Goal: Register for event/course

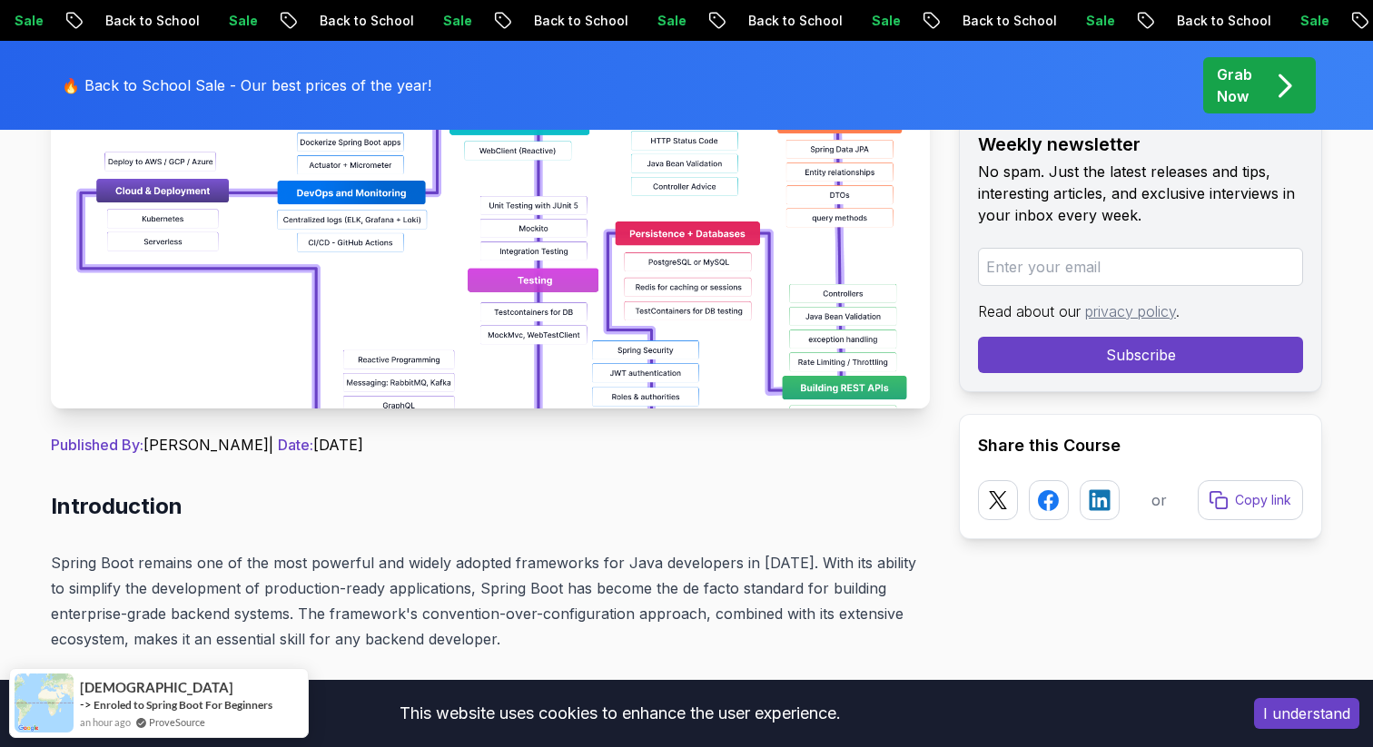
scroll to position [407, 0]
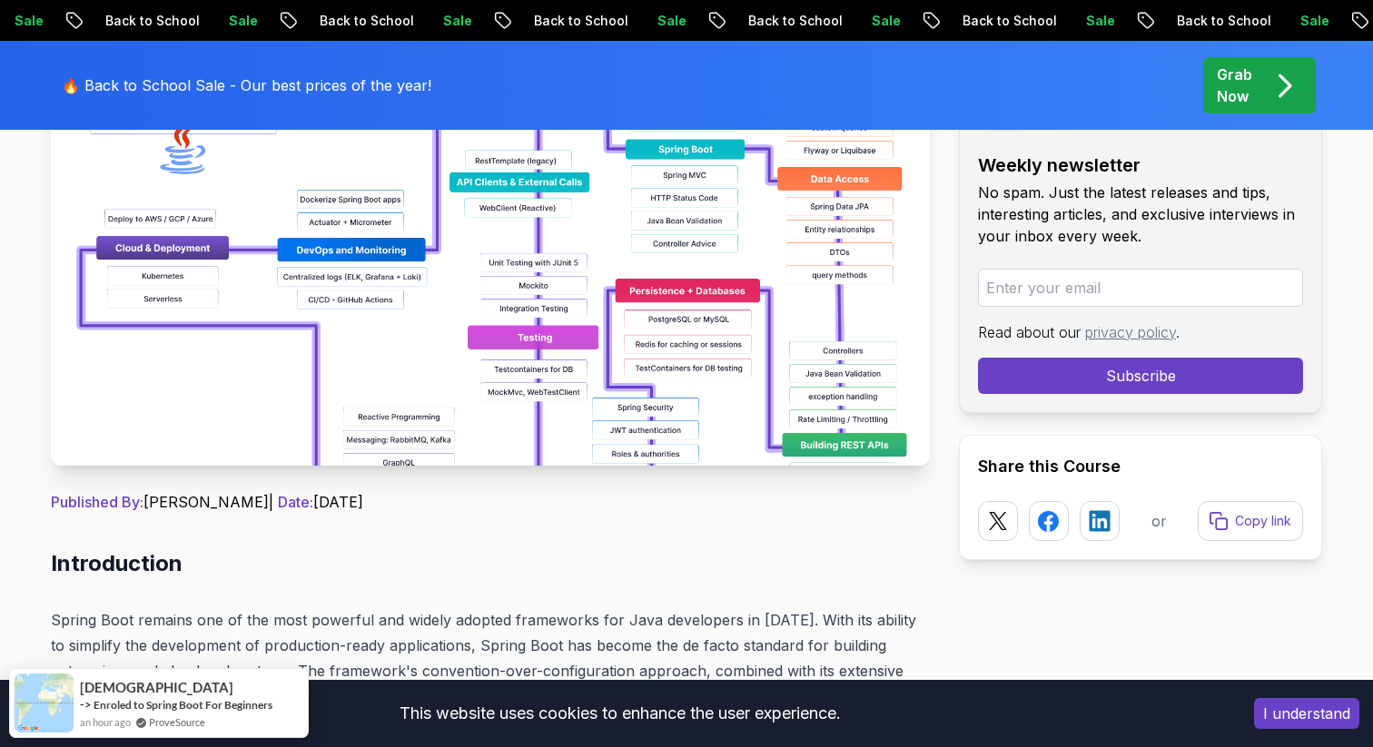
click at [490, 287] on img at bounding box center [490, 261] width 879 height 409
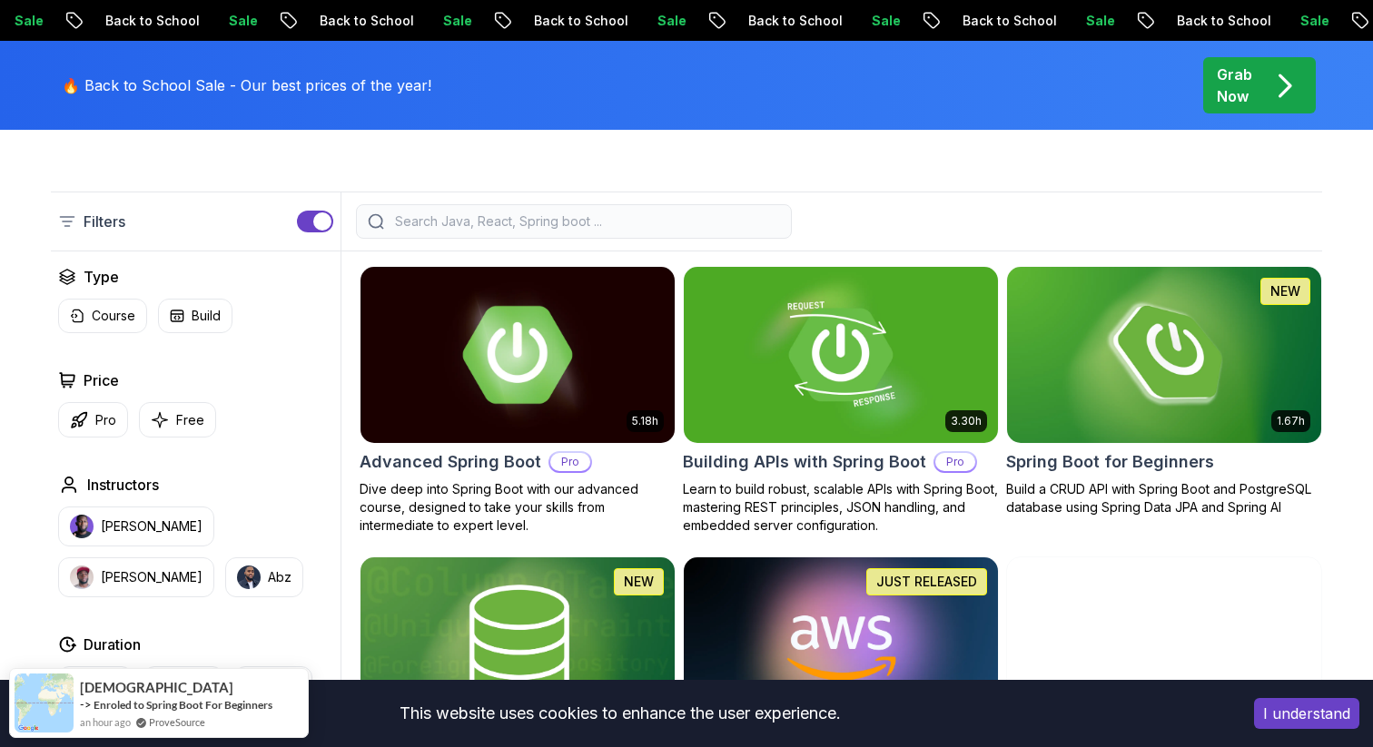
scroll to position [411, 0]
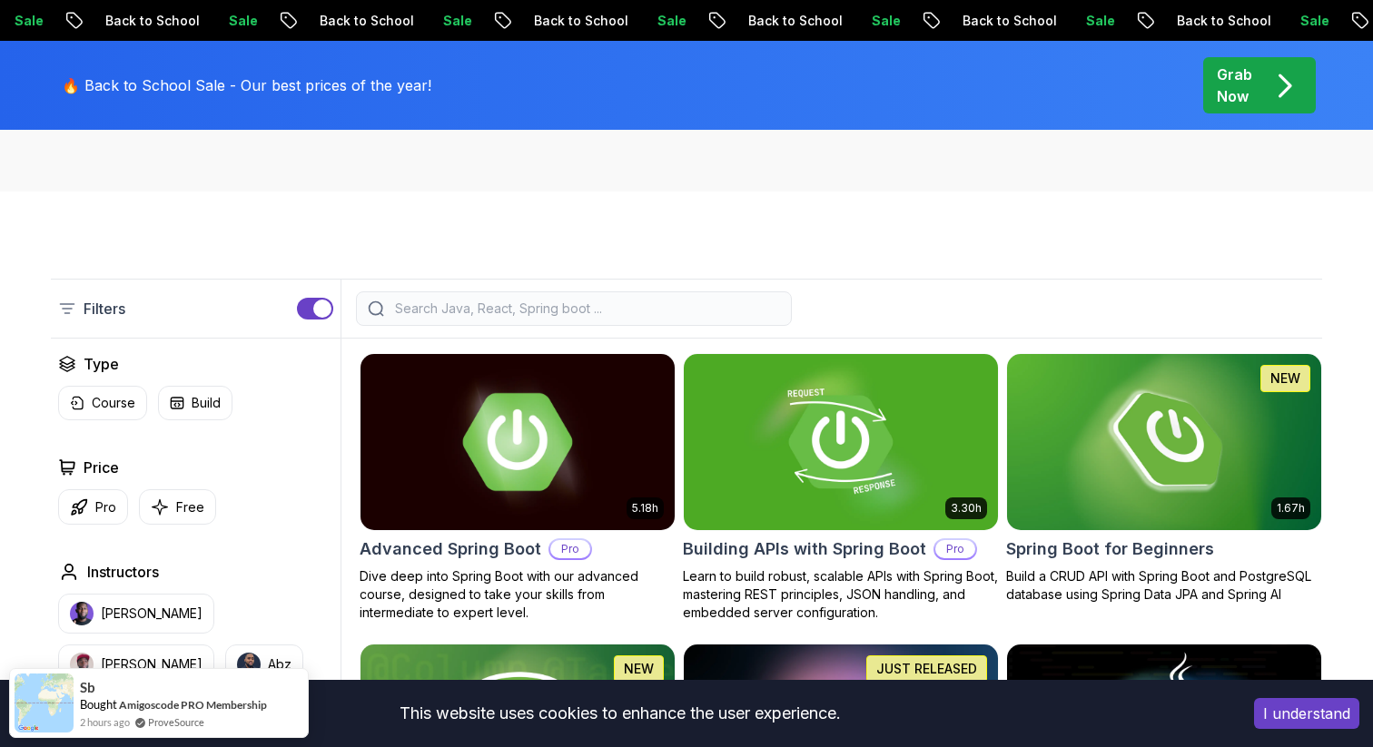
scroll to position [305, 0]
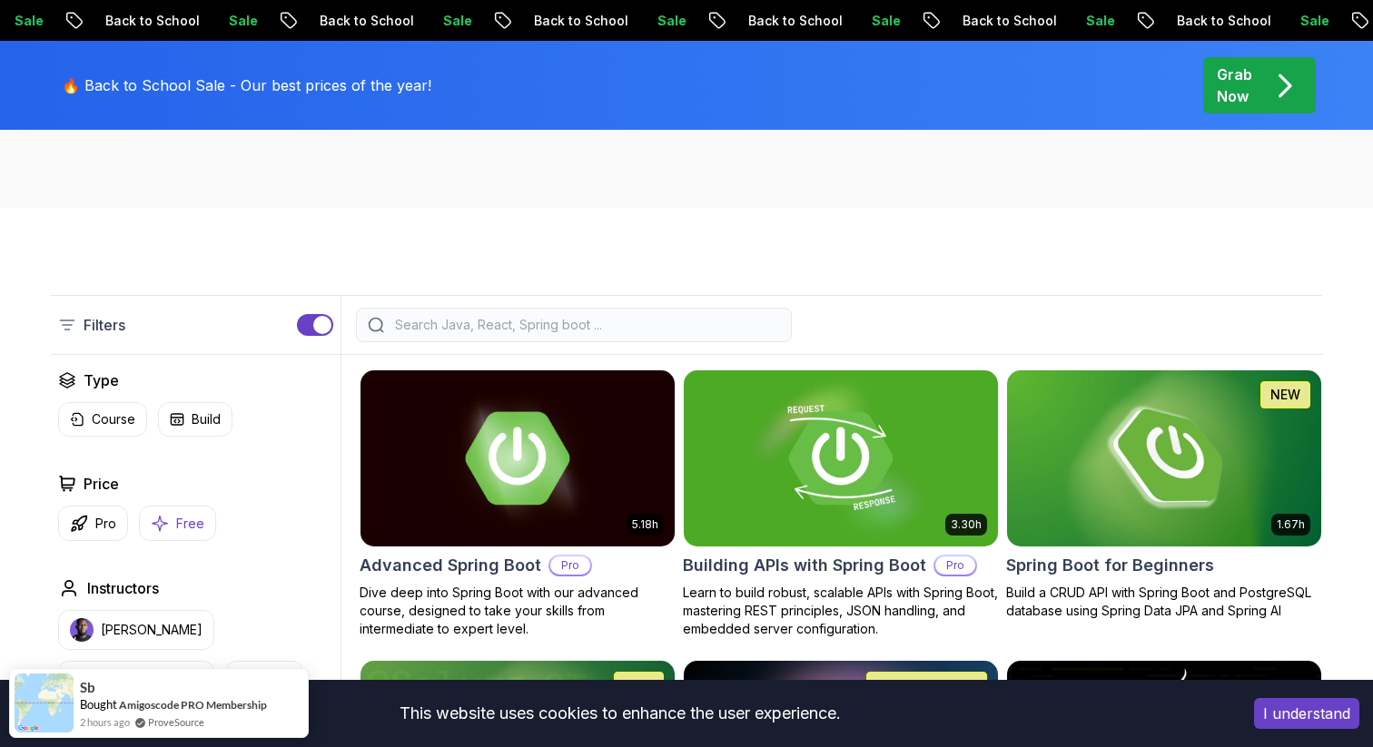
click at [183, 525] on p "Free" at bounding box center [190, 524] width 28 height 18
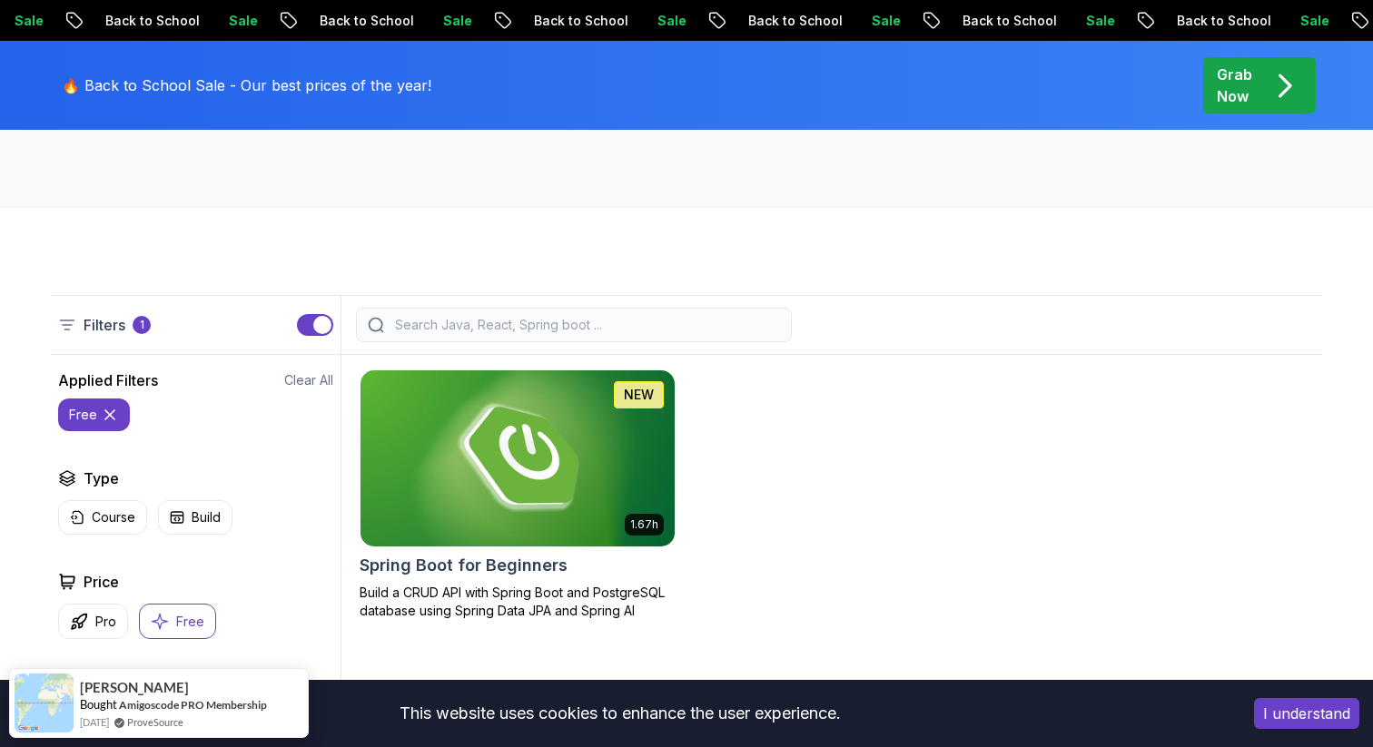
click at [447, 578] on h2 "Spring Boot for Beginners" at bounding box center [464, 565] width 208 height 25
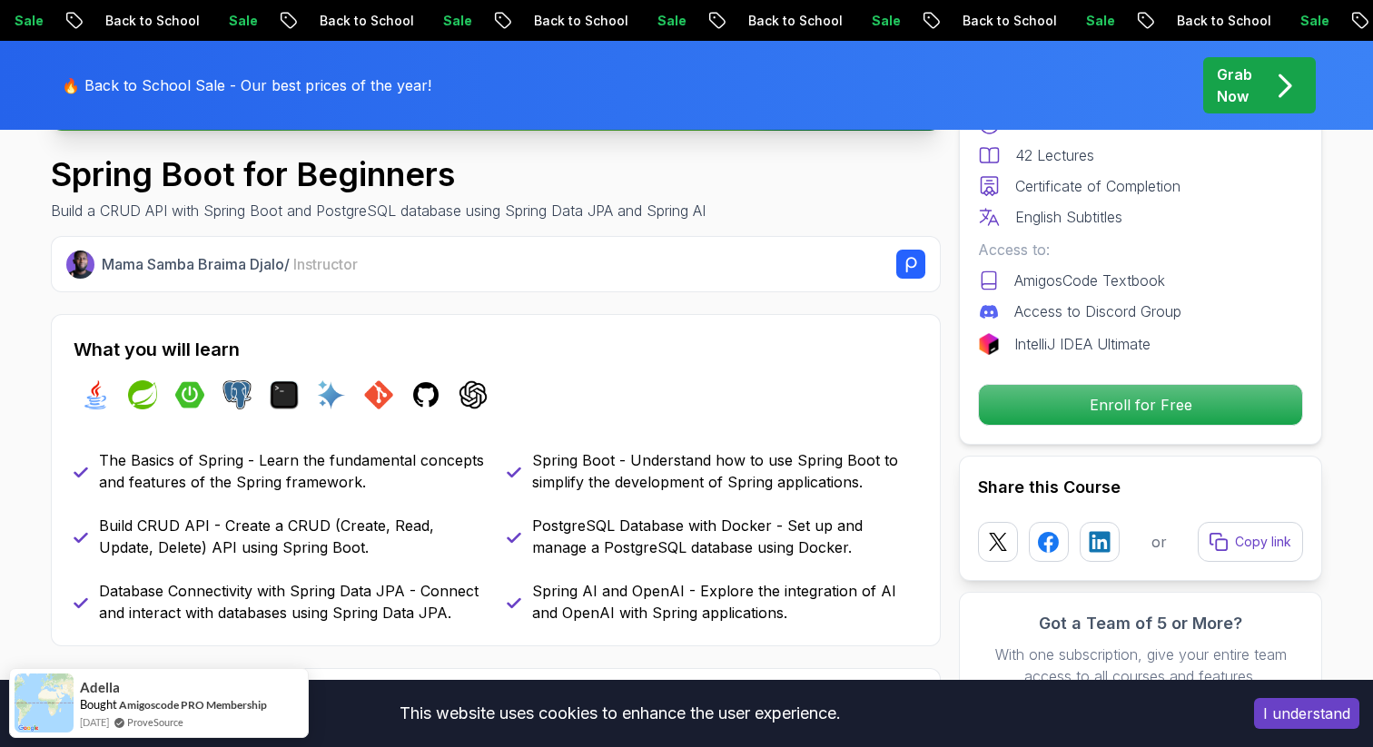
scroll to position [568, 0]
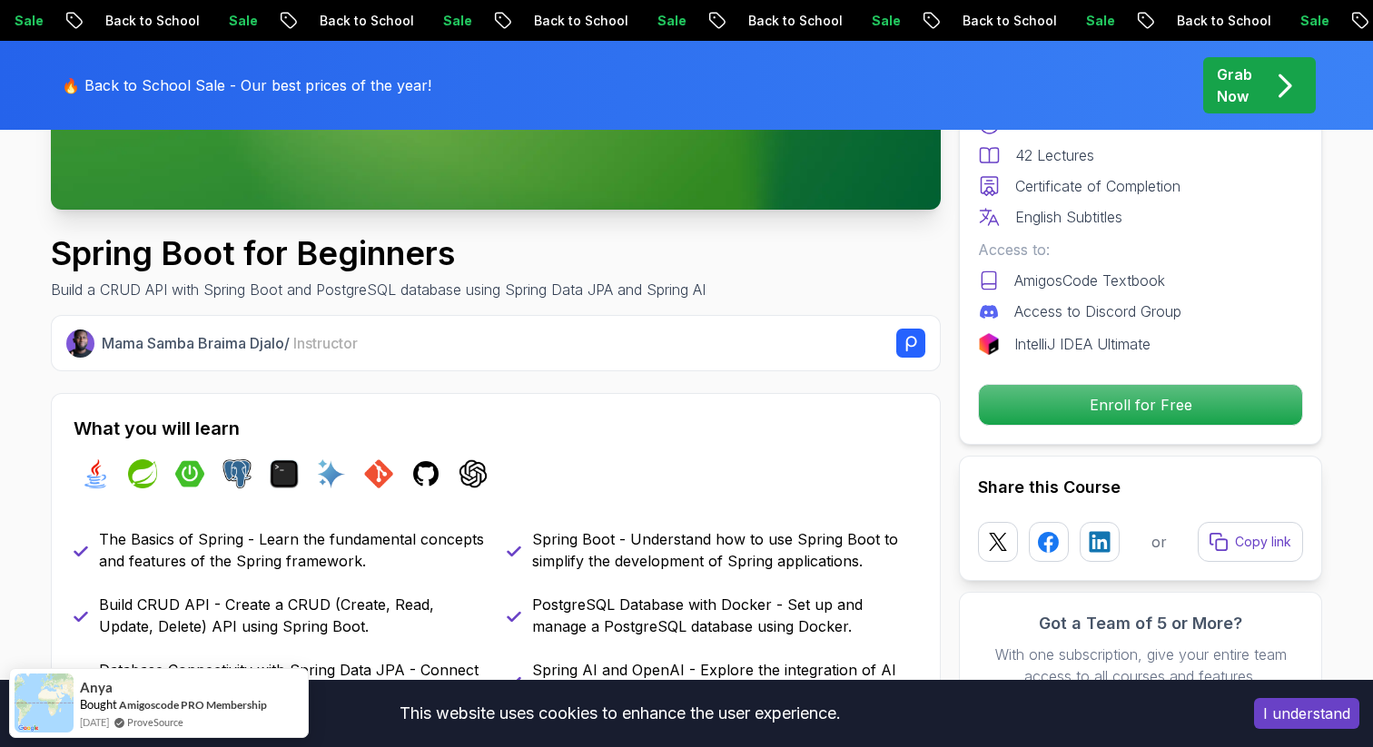
scroll to position [0, 0]
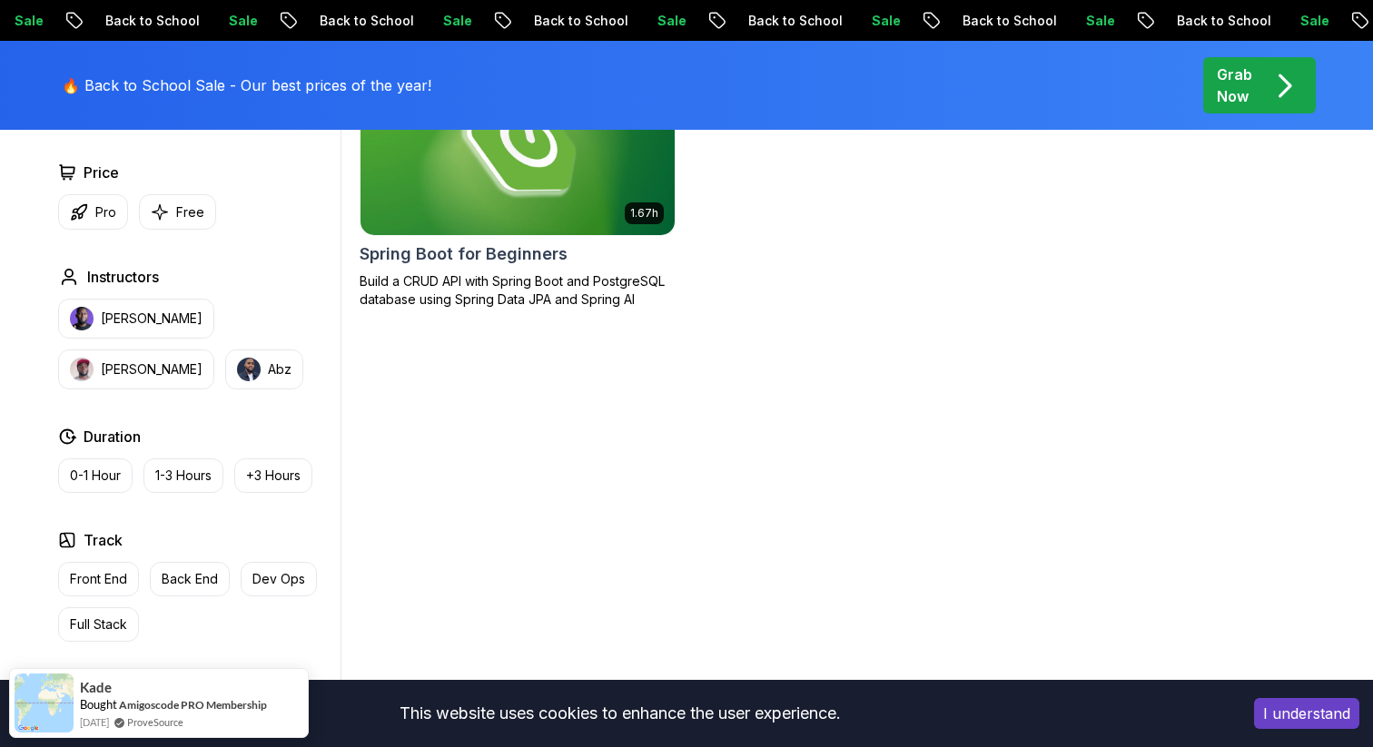
scroll to position [657, 0]
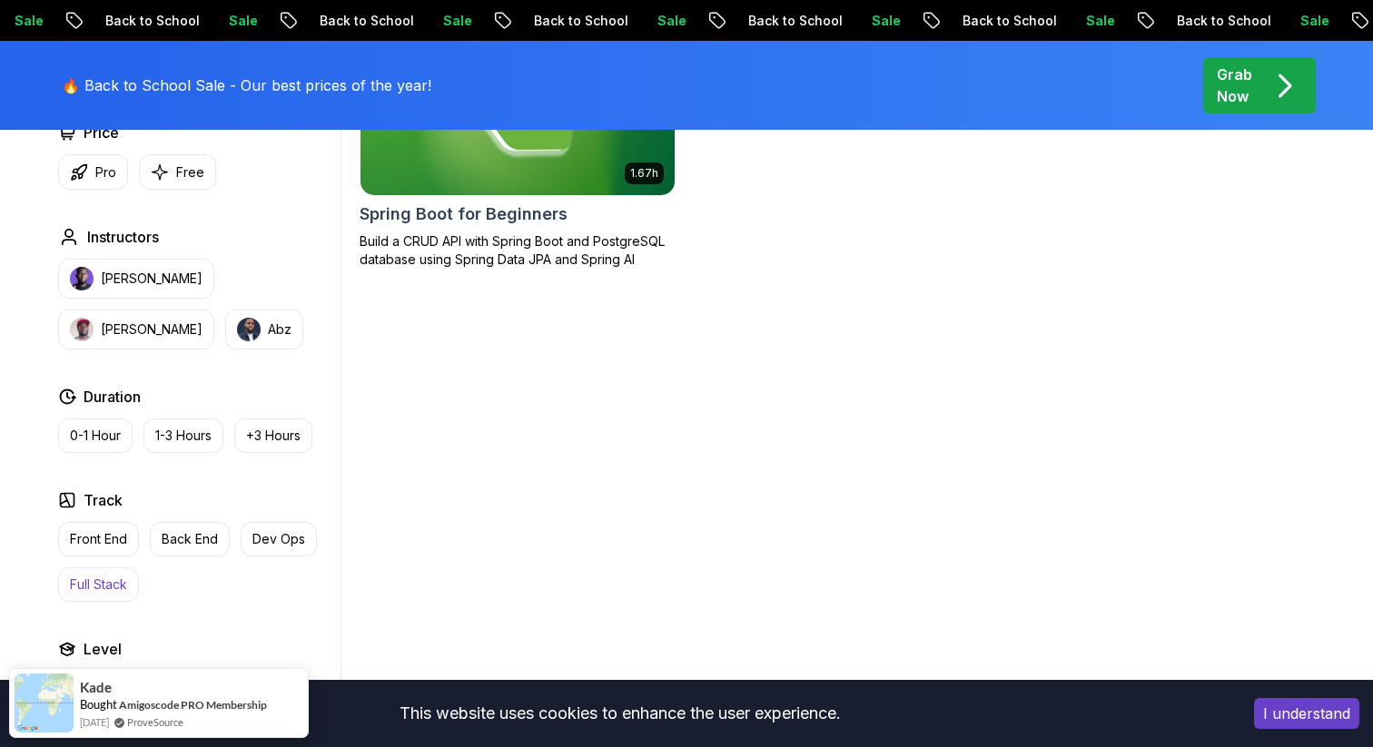
click at [108, 580] on p "Full Stack" at bounding box center [98, 585] width 57 height 18
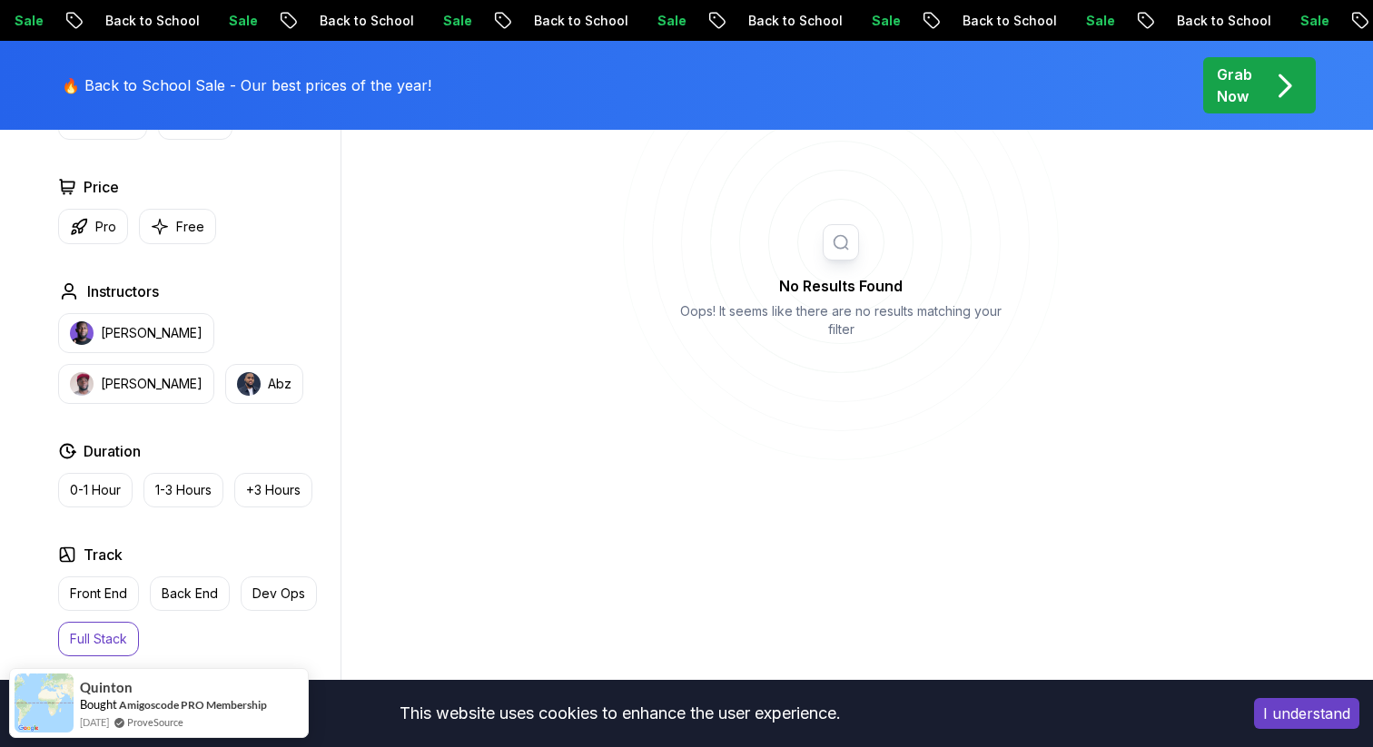
scroll to position [732, 0]
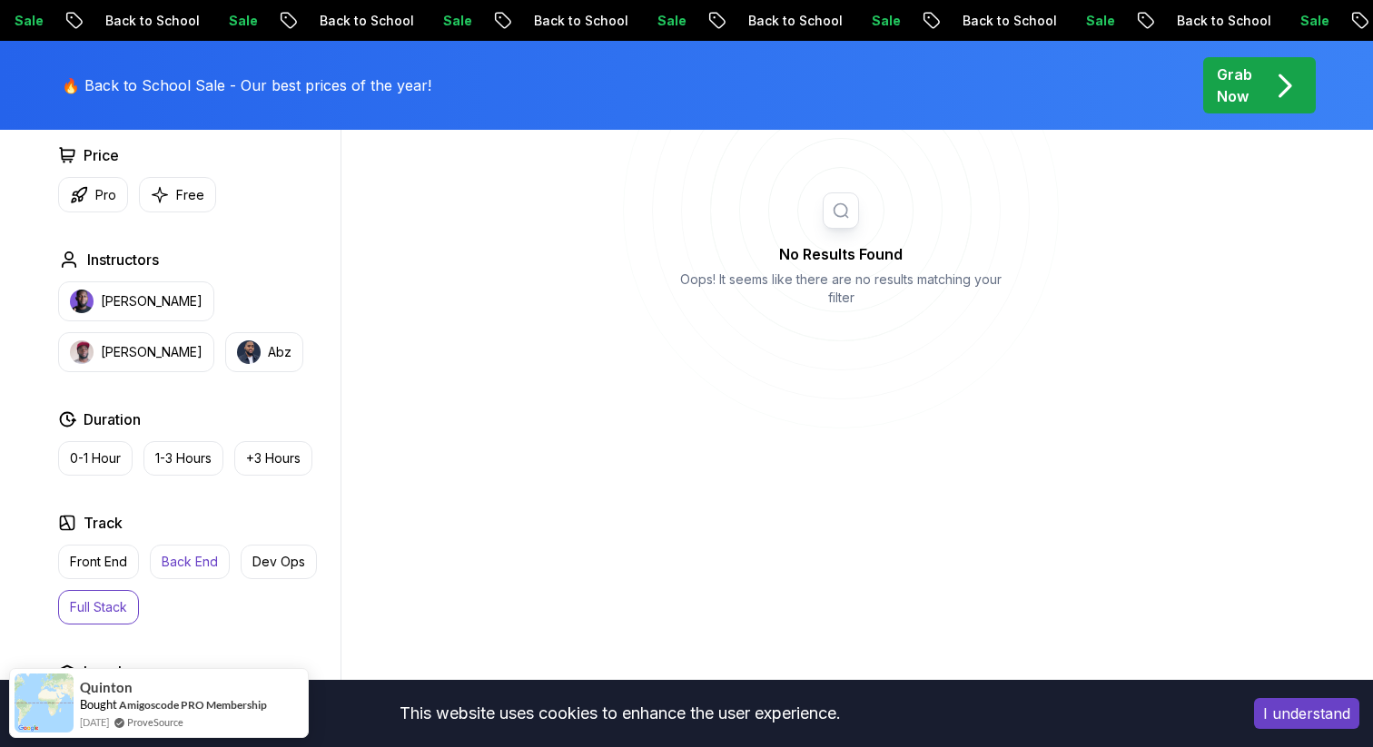
click at [191, 551] on button "Back End" at bounding box center [190, 562] width 80 height 35
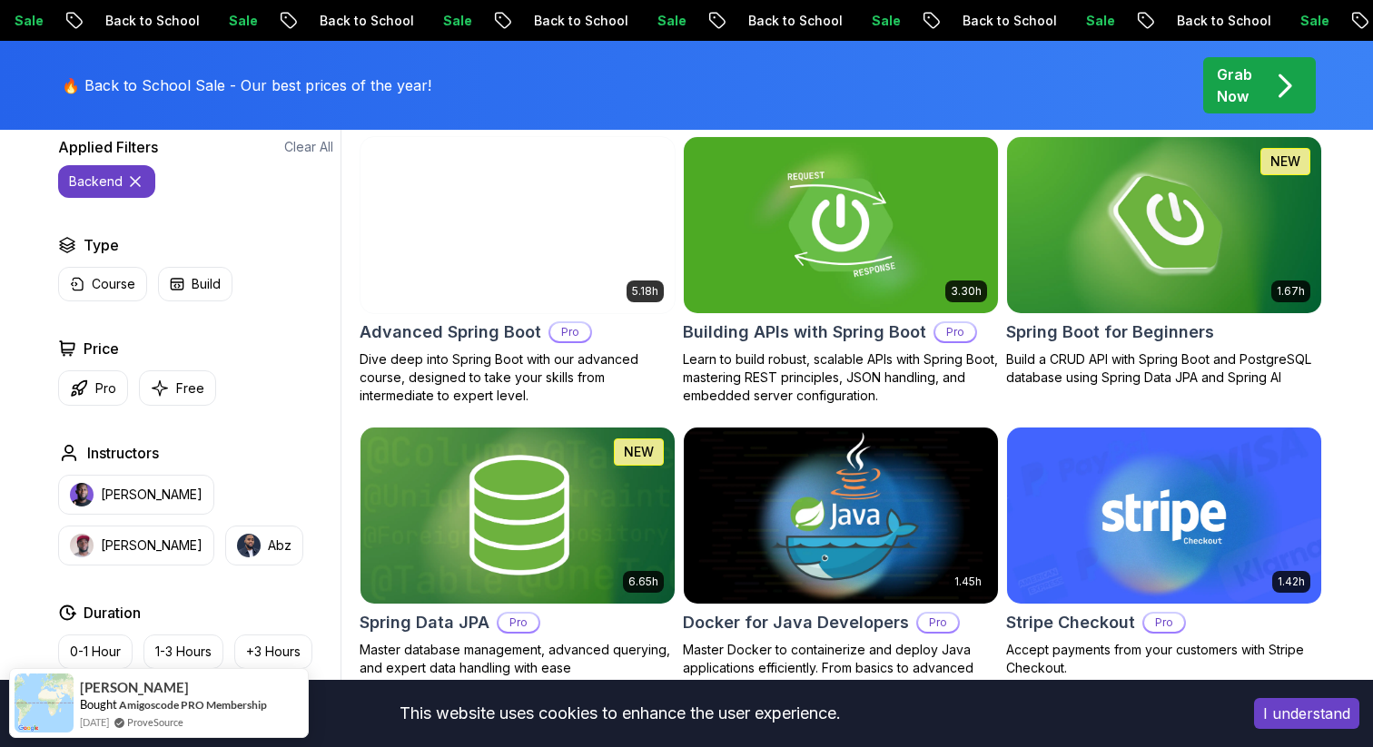
scroll to position [541, 0]
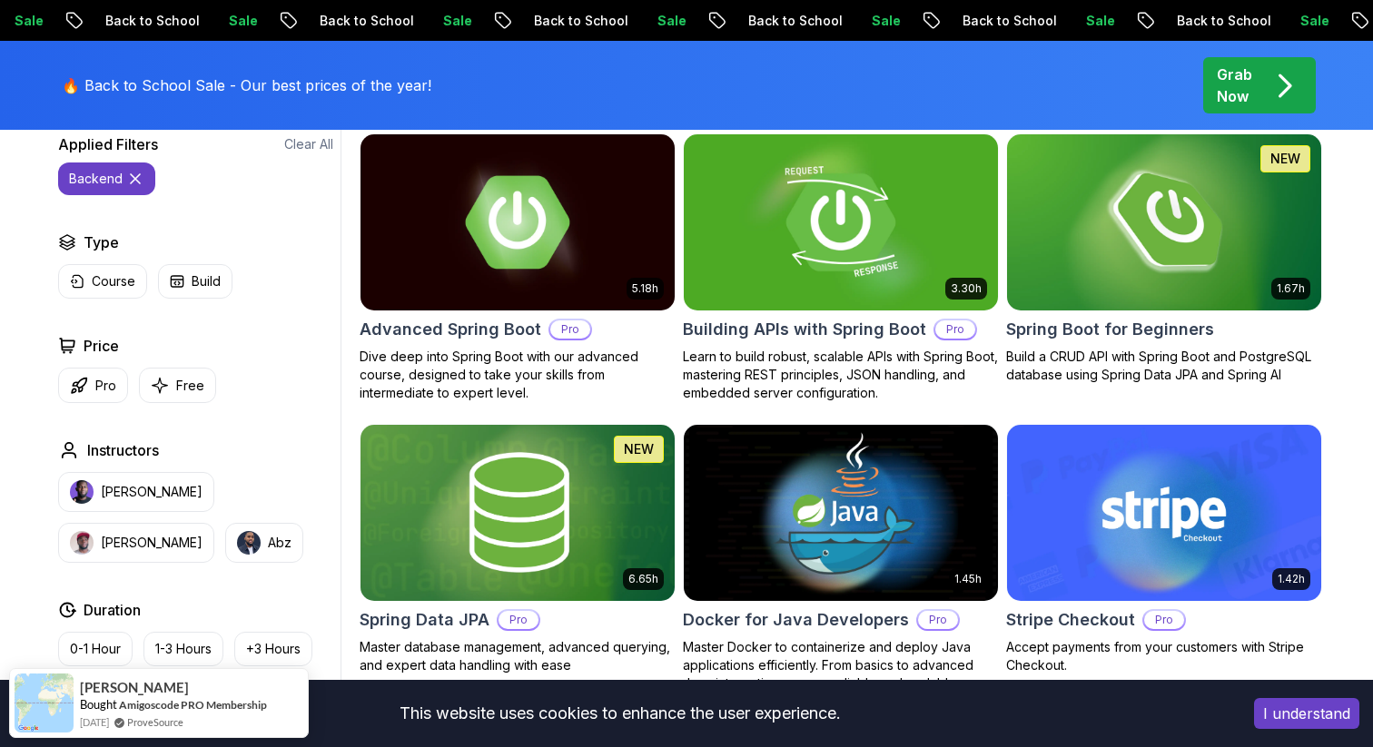
click at [854, 192] on img at bounding box center [841, 222] width 330 height 184
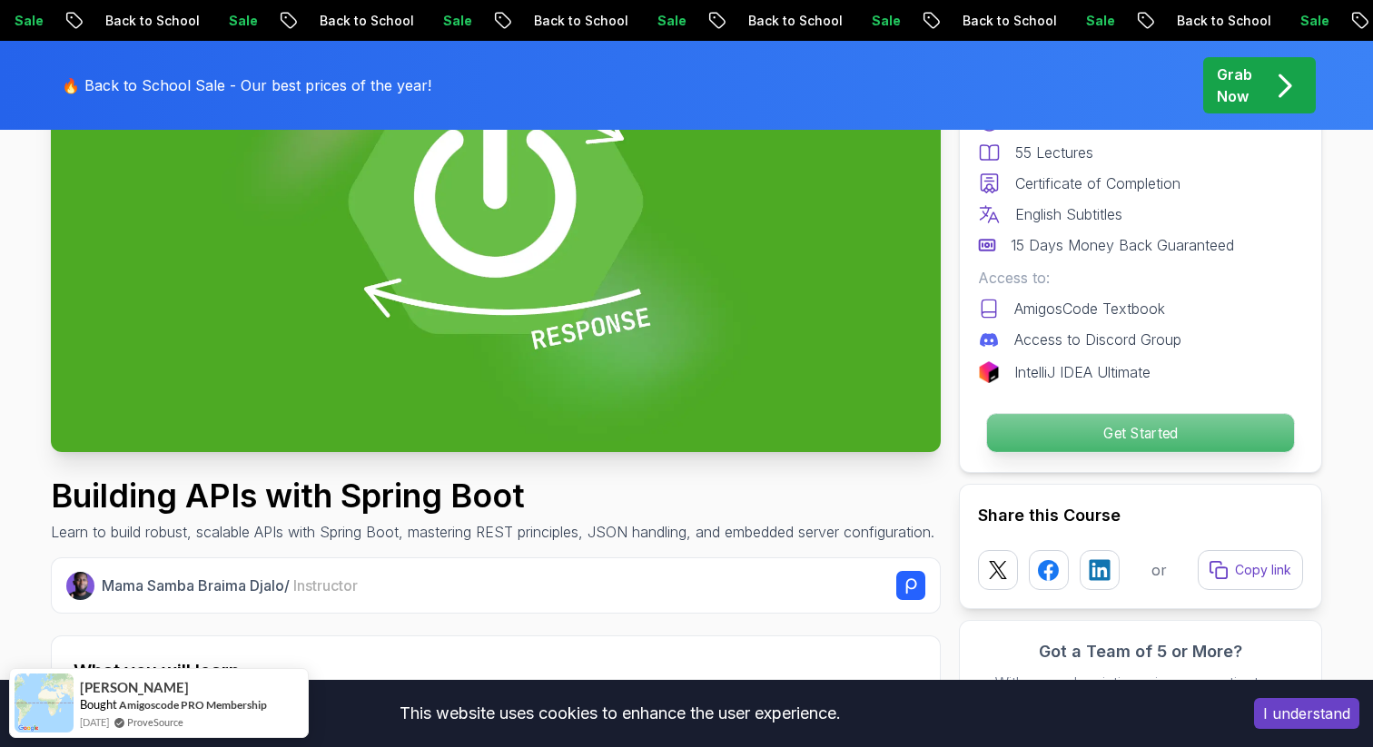
click at [1096, 435] on p "Get Started" at bounding box center [1140, 433] width 307 height 38
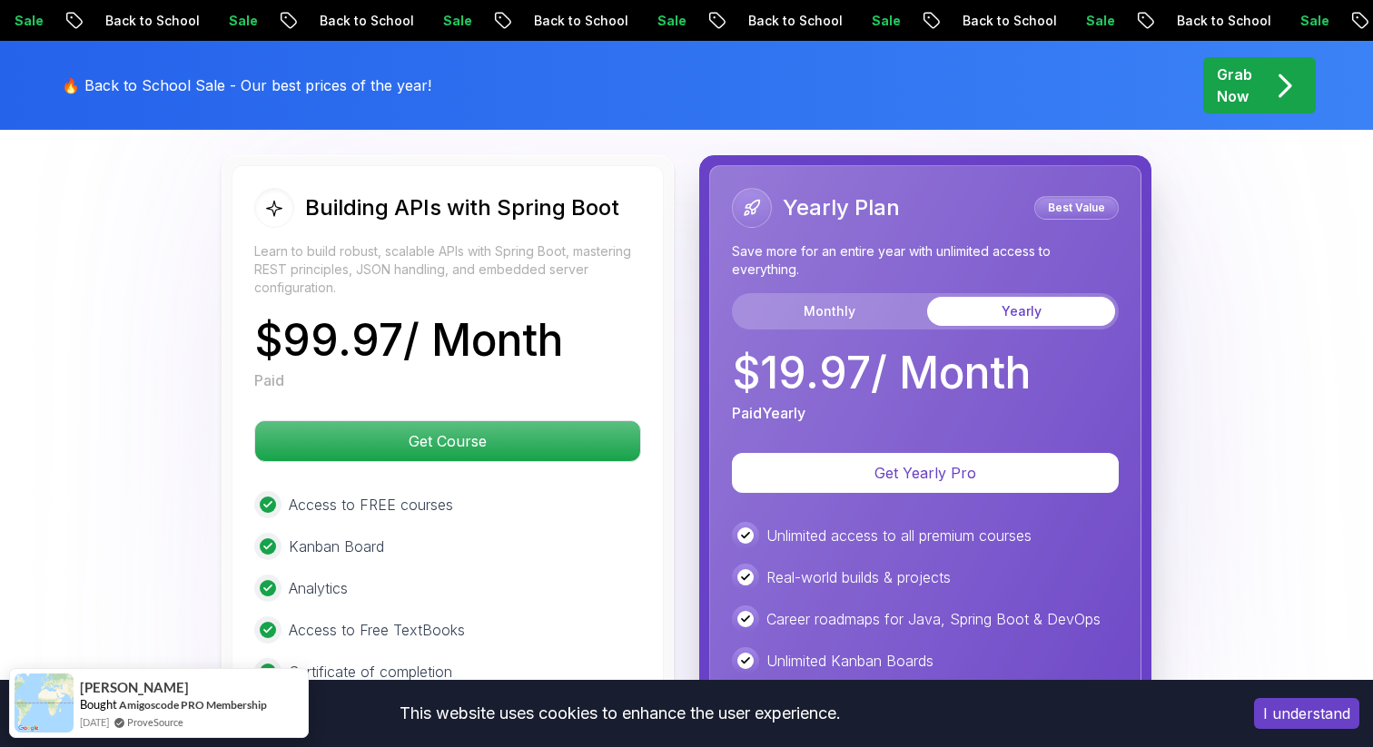
scroll to position [4343, 0]
